Goal: Find specific page/section: Find specific page/section

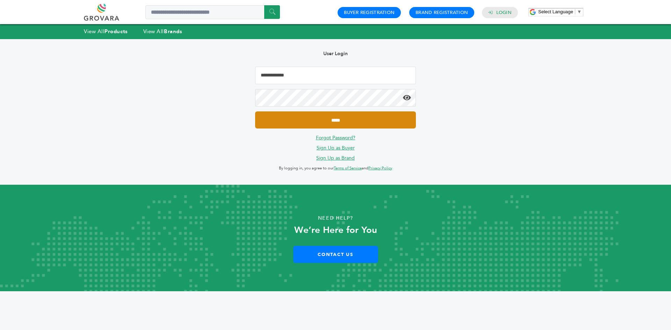
type input "**********"
click at [352, 118] on input "*****" at bounding box center [335, 120] width 161 height 17
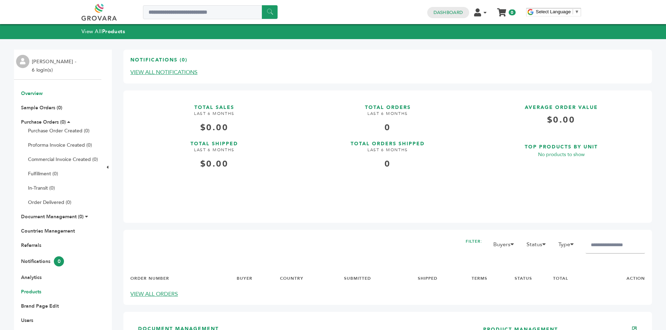
click at [36, 292] on link "Products" at bounding box center [31, 292] width 20 height 7
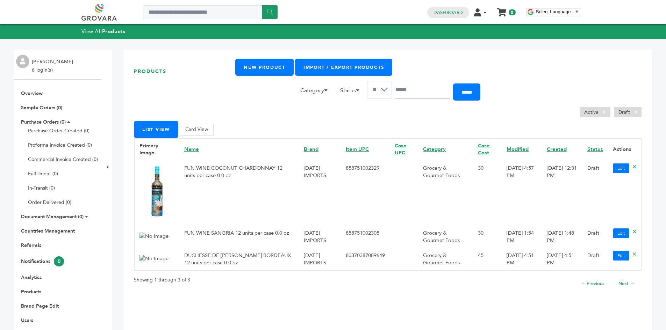
click at [620, 56] on div "Products New Product Import / Export Products Category Accessories Alcoholic Be…" at bounding box center [387, 198] width 529 height 297
